Goal: Transaction & Acquisition: Book appointment/travel/reservation

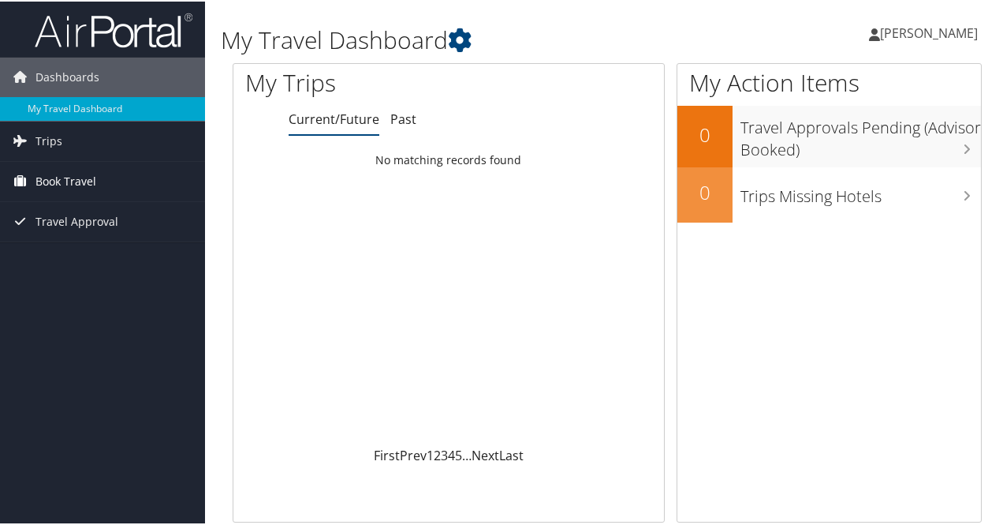
click at [51, 174] on span "Book Travel" at bounding box center [65, 179] width 61 height 39
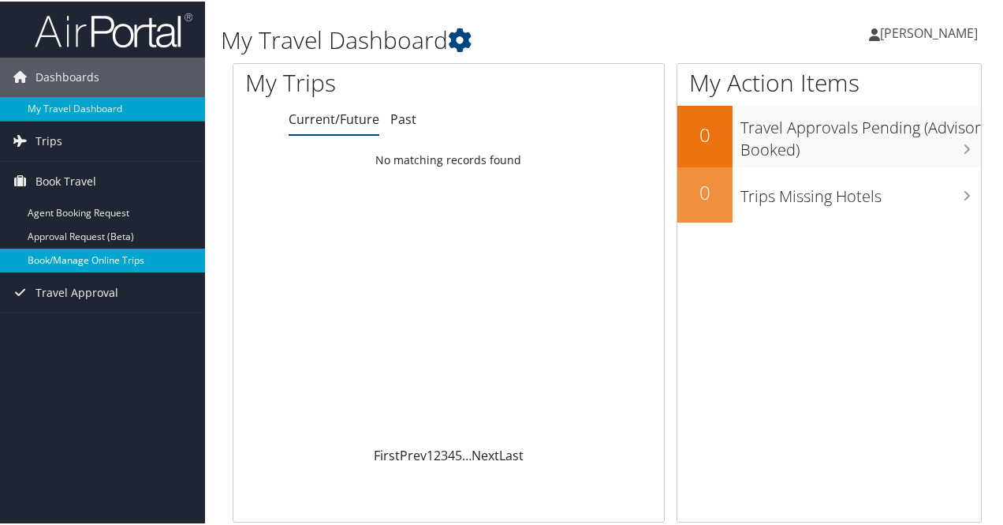
click at [57, 251] on link "Book/Manage Online Trips" at bounding box center [102, 259] width 205 height 24
